Goal: Ask a question: Seek information or help from site administrators or community

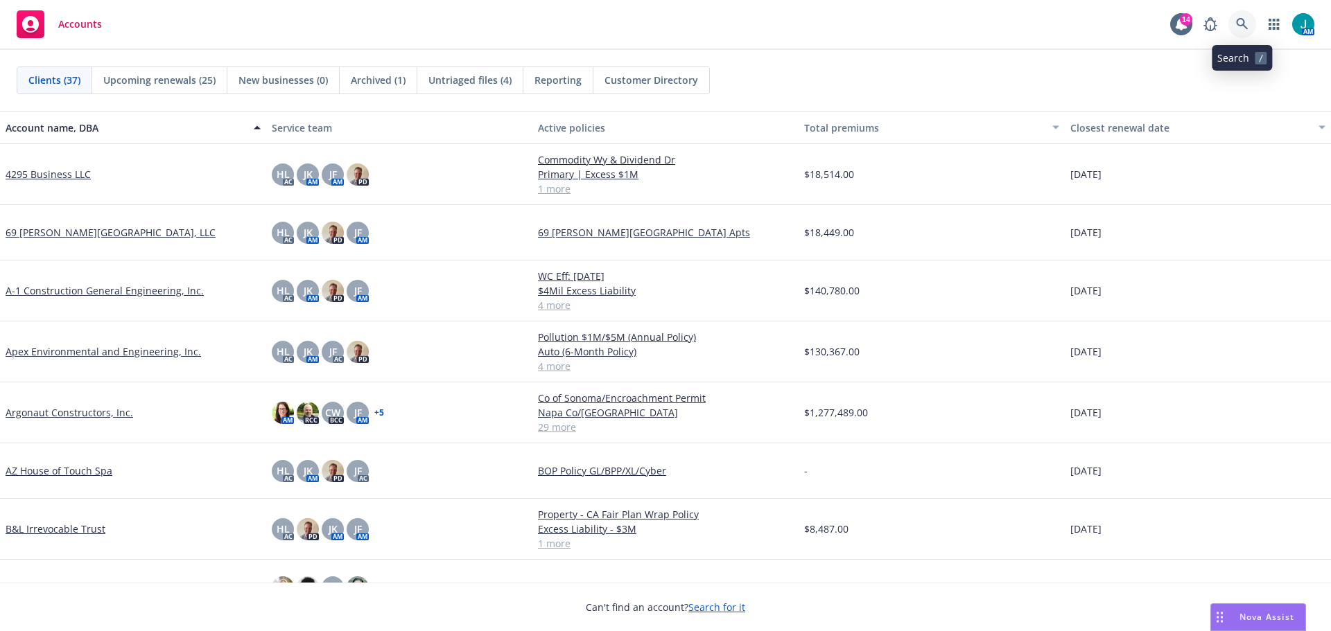
click at [1241, 20] on icon at bounding box center [1242, 24] width 12 height 12
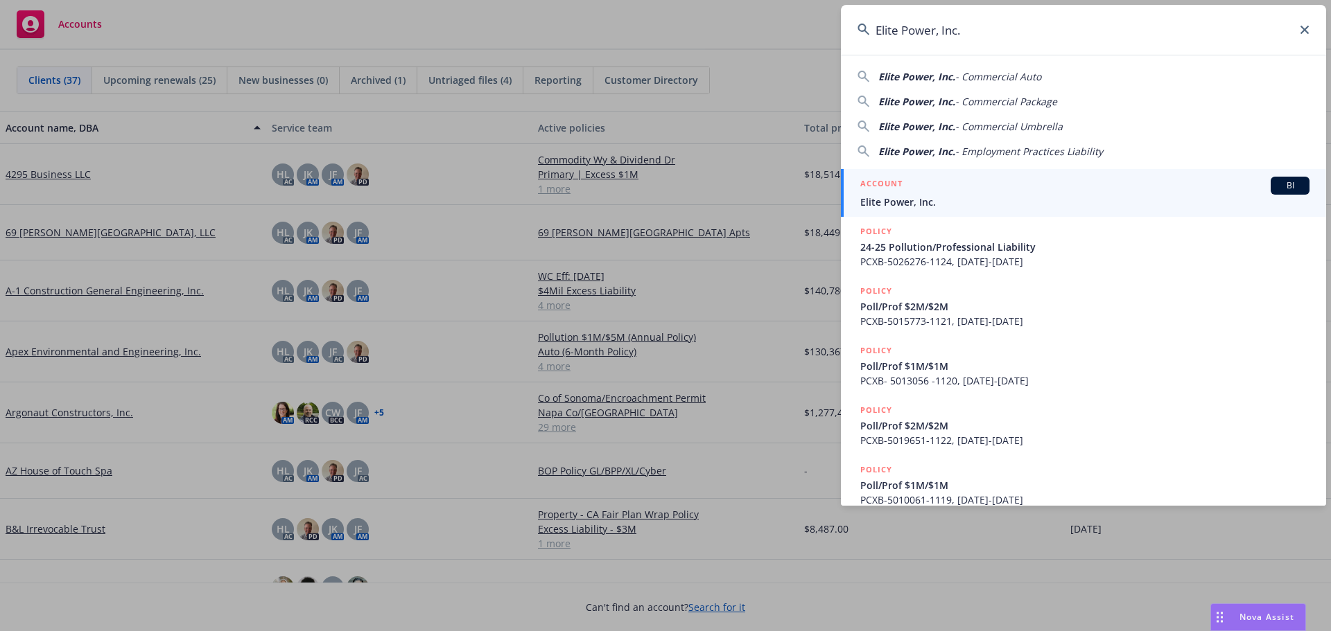
type input "Elite Power, Inc."
click at [1277, 192] on div "BI" at bounding box center [1290, 186] width 39 height 18
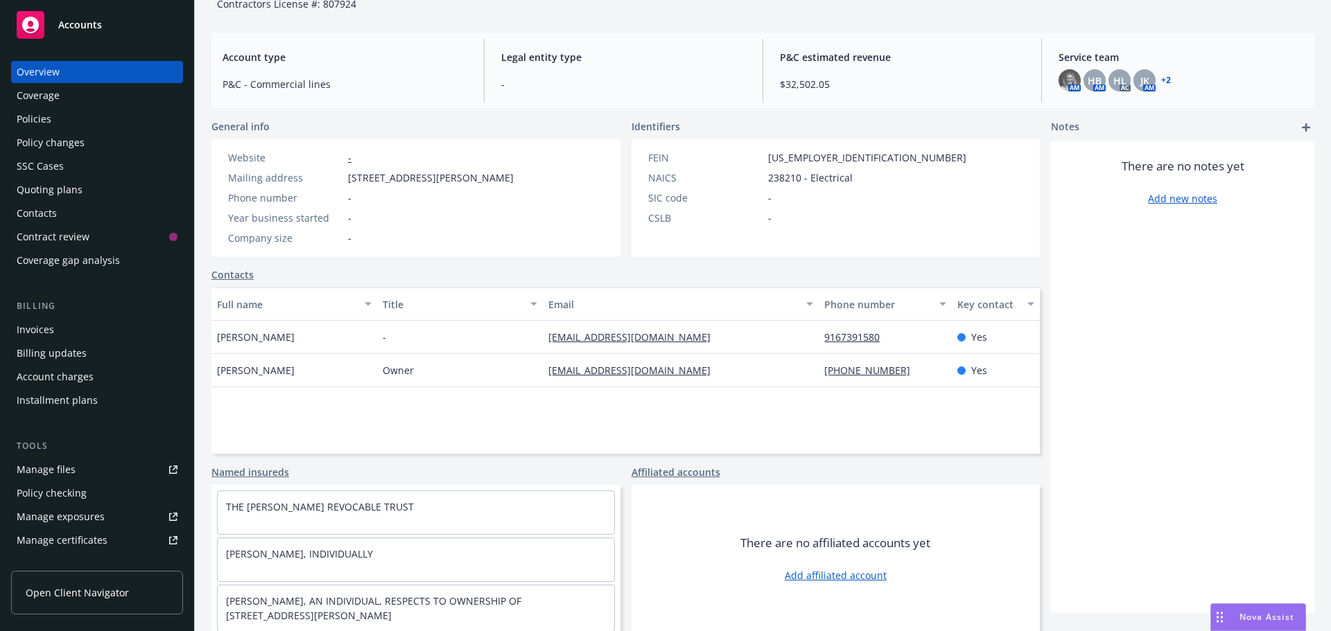
scroll to position [419, 0]
click at [1260, 618] on span "Nova Assist" at bounding box center [1266, 617] width 55 height 12
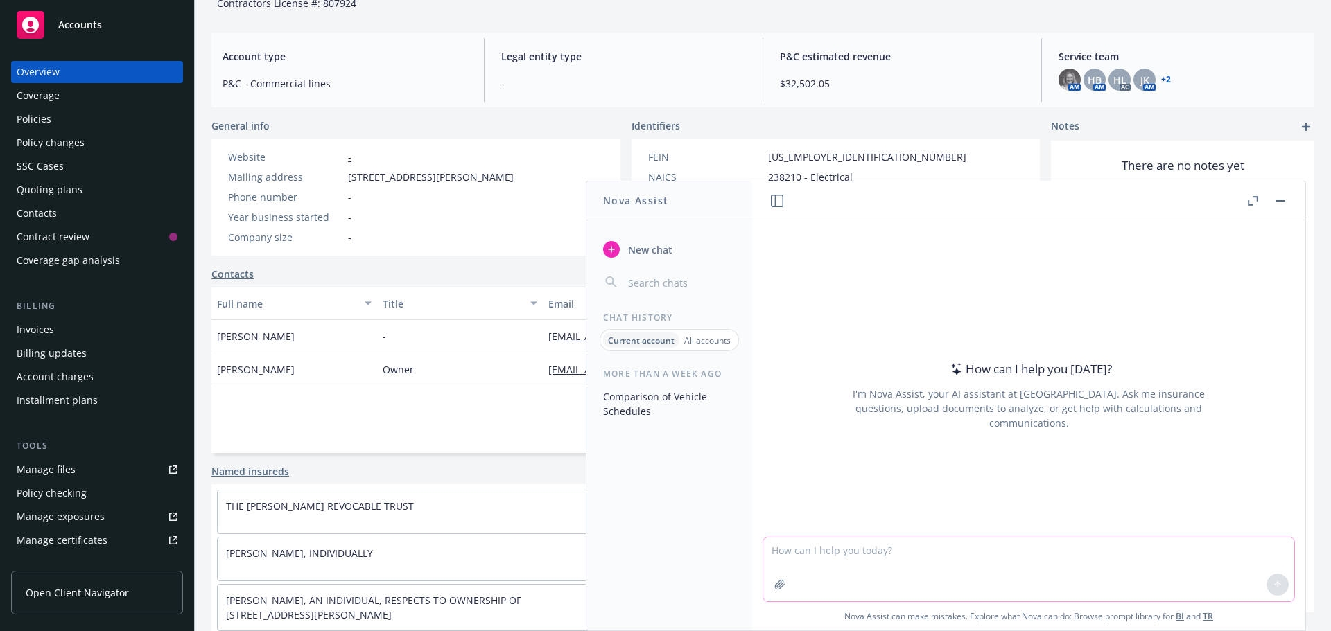
click at [839, 557] on textarea at bounding box center [1028, 570] width 531 height 64
type textarea "How many years has Elite Power been established?"
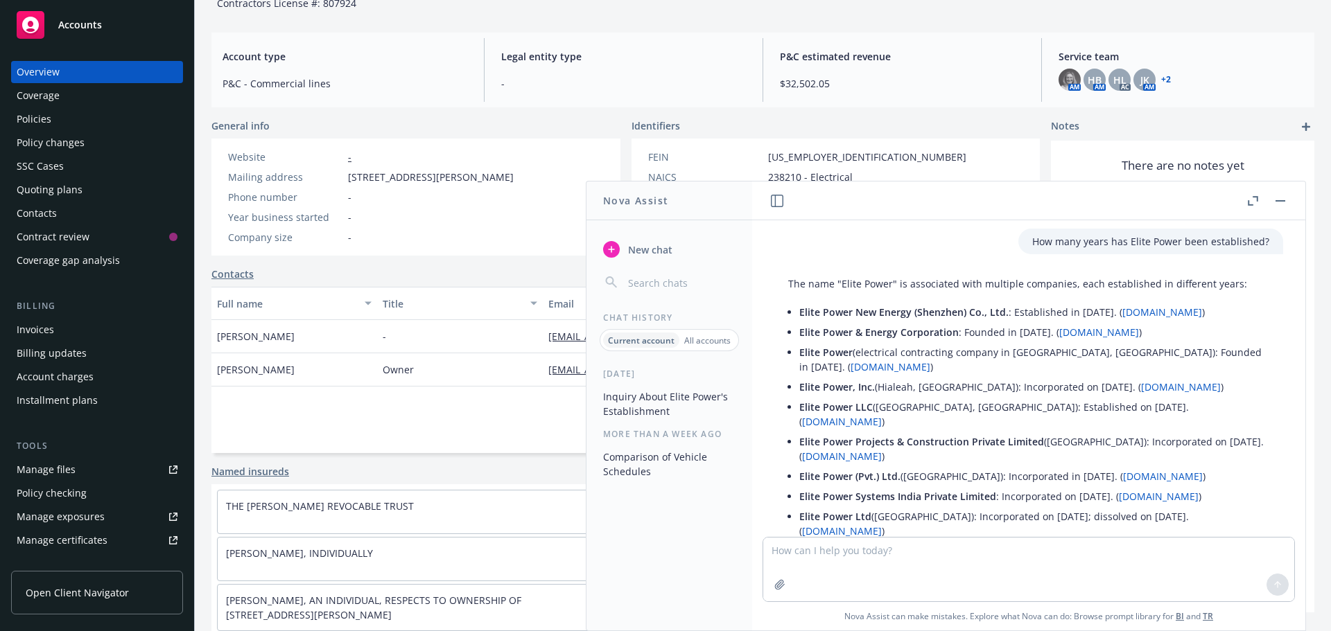
scroll to position [0, 0]
